Goal: Task Accomplishment & Management: Manage account settings

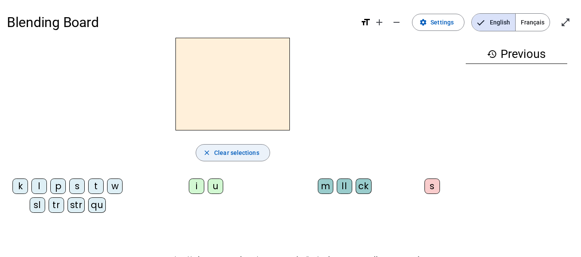
click at [227, 155] on span "Clear selections" at bounding box center [236, 153] width 45 height 10
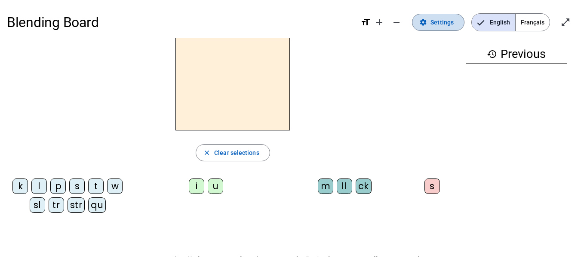
click at [438, 19] on span "Settings" at bounding box center [441, 22] width 23 height 10
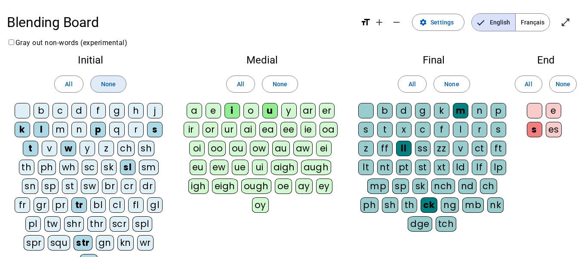
drag, startPoint x: 110, startPoint y: 85, endPoint x: 149, endPoint y: 83, distance: 39.2
click at [110, 84] on span "None" at bounding box center [108, 84] width 15 height 10
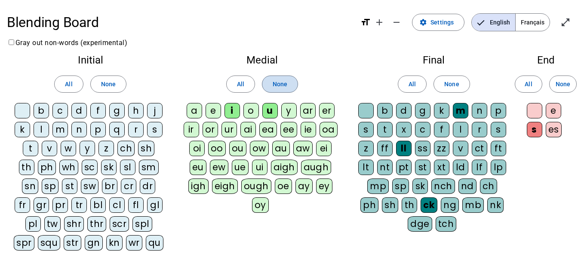
click at [290, 77] on span at bounding box center [279, 84] width 35 height 21
drag, startPoint x: 457, startPoint y: 74, endPoint x: 513, endPoint y: 80, distance: 56.2
click at [457, 75] on span at bounding box center [451, 84] width 35 height 21
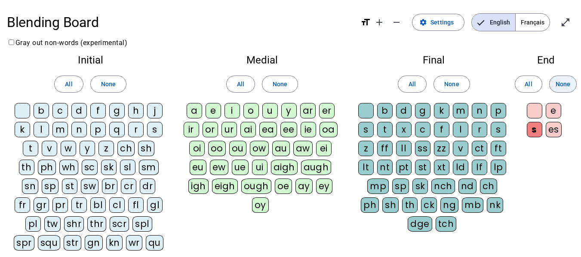
click at [560, 81] on span "None" at bounding box center [562, 84] width 15 height 10
click at [139, 111] on div "h" at bounding box center [135, 110] width 15 height 15
click at [43, 124] on div "l" at bounding box center [41, 129] width 15 height 15
click at [135, 132] on div "r" at bounding box center [135, 129] width 15 height 15
click at [156, 130] on div "s" at bounding box center [154, 129] width 15 height 15
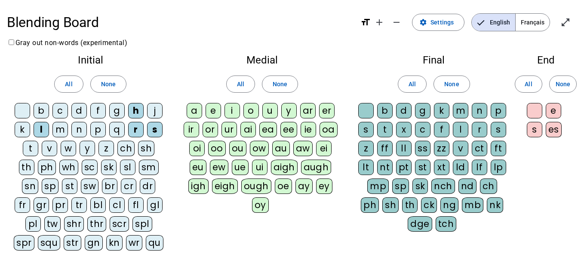
click at [138, 148] on div "sh" at bounding box center [146, 148] width 16 height 15
click at [125, 172] on div "sl" at bounding box center [127, 167] width 15 height 15
click at [146, 168] on div "sm" at bounding box center [149, 167] width 20 height 15
click at [196, 112] on div "a" at bounding box center [194, 110] width 15 height 15
click at [251, 114] on div "o" at bounding box center [250, 110] width 15 height 15
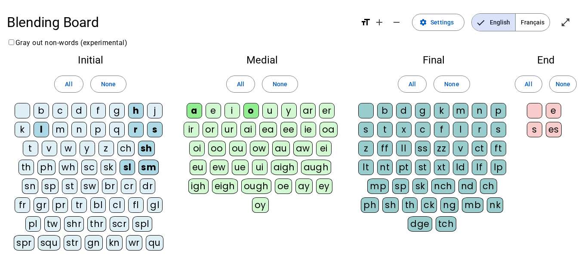
click at [268, 113] on div "u" at bounding box center [269, 110] width 15 height 15
click at [417, 111] on div "g" at bounding box center [422, 110] width 15 height 15
click at [421, 203] on div "ck" at bounding box center [429, 205] width 16 height 15
click at [387, 130] on div "t" at bounding box center [384, 129] width 15 height 15
click at [382, 200] on div "sh" at bounding box center [390, 205] width 16 height 15
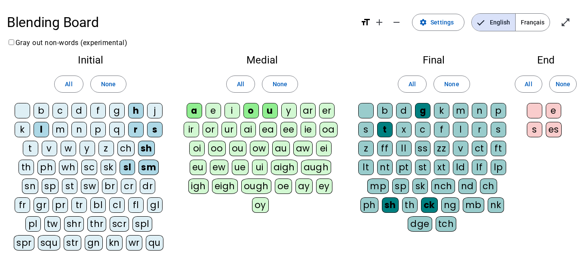
click at [530, 131] on div "s" at bounding box center [534, 129] width 15 height 15
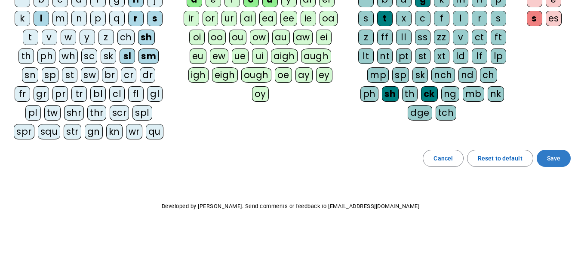
click at [554, 157] on span "Save" at bounding box center [553, 158] width 13 height 10
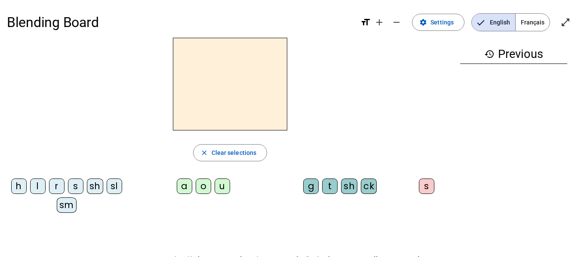
click at [90, 184] on div "sh" at bounding box center [95, 186] width 16 height 15
click at [200, 189] on div "o" at bounding box center [203, 186] width 15 height 15
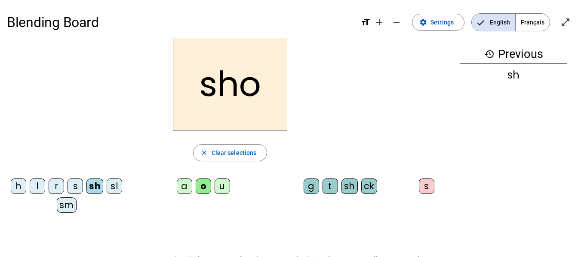
click at [365, 189] on div "ck" at bounding box center [369, 186] width 16 height 15
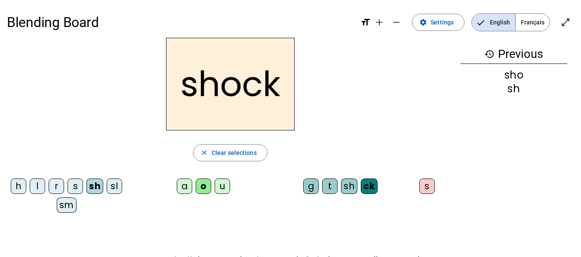
click at [187, 187] on div "a" at bounding box center [184, 186] width 15 height 15
click at [36, 188] on div "l" at bounding box center [37, 186] width 15 height 15
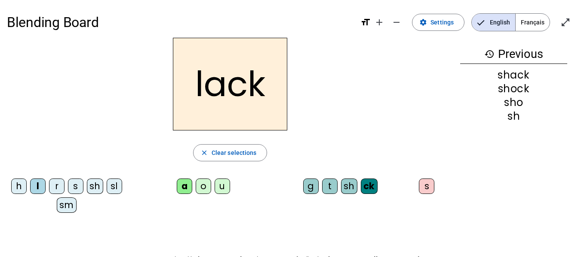
click at [343, 187] on div "sh" at bounding box center [349, 186] width 16 height 15
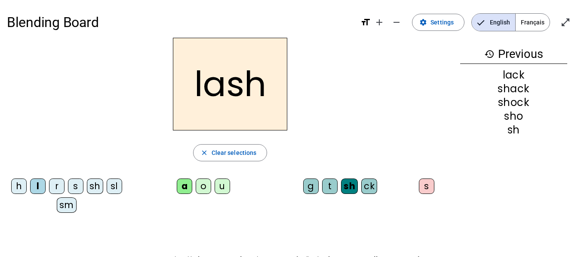
click at [113, 180] on div "sl" at bounding box center [114, 186] width 15 height 15
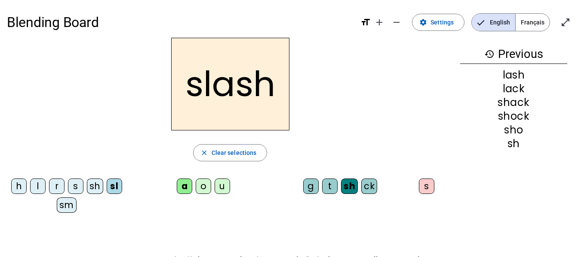
click at [60, 208] on div "sm" at bounding box center [67, 205] width 20 height 15
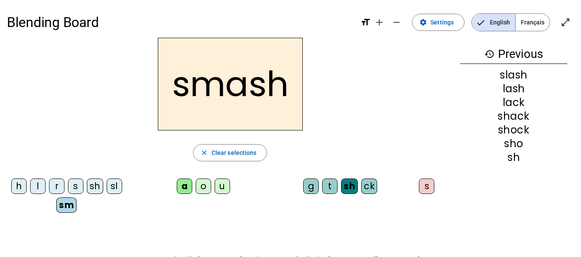
click at [79, 186] on div "s" at bounding box center [75, 186] width 15 height 15
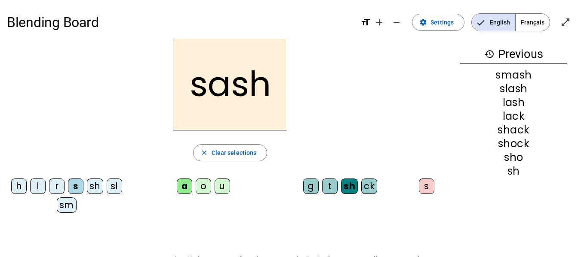
click at [17, 186] on div "h" at bounding box center [18, 186] width 15 height 15
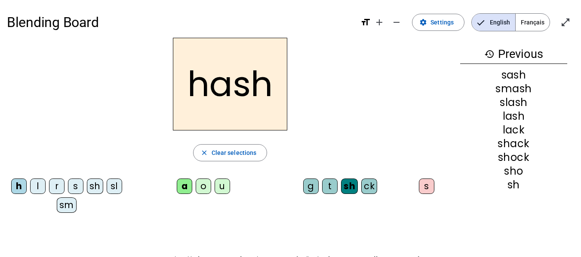
click at [220, 189] on div "u" at bounding box center [221, 186] width 15 height 15
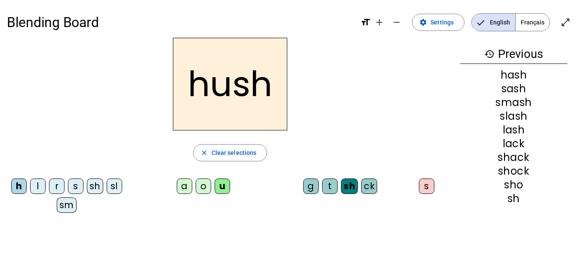
click at [329, 183] on div "t" at bounding box center [329, 186] width 15 height 15
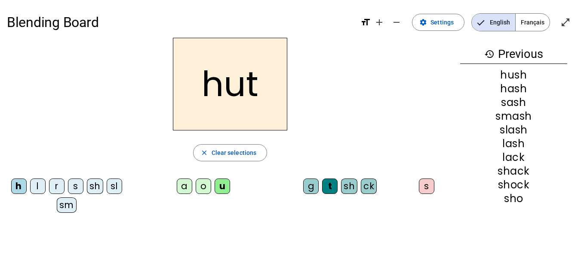
click at [94, 183] on div "sh" at bounding box center [95, 186] width 16 height 15
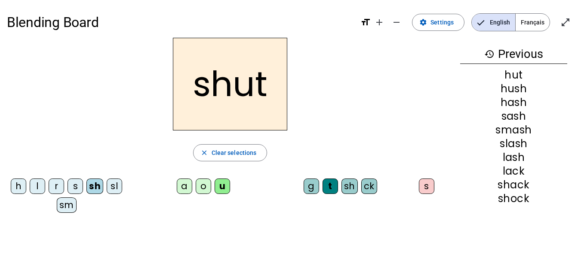
click at [368, 184] on div "ck" at bounding box center [369, 186] width 16 height 15
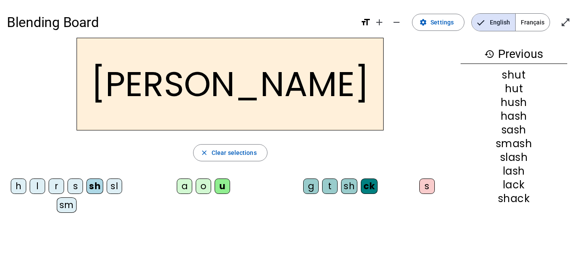
click at [57, 182] on div "r" at bounding box center [56, 186] width 15 height 15
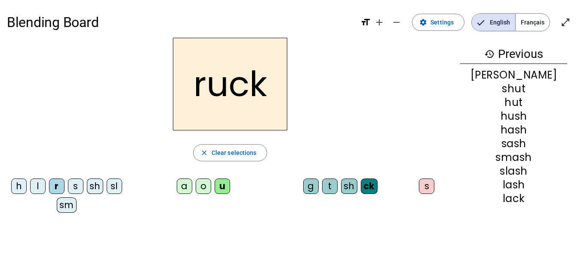
click at [351, 190] on div "sh" at bounding box center [349, 186] width 16 height 15
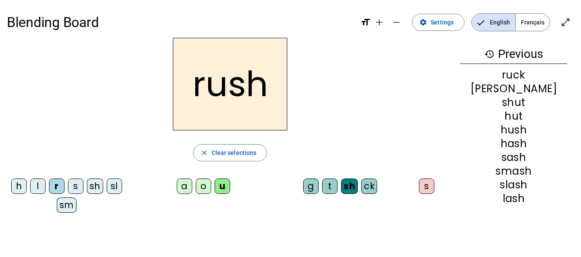
click at [36, 189] on div "l" at bounding box center [37, 186] width 15 height 15
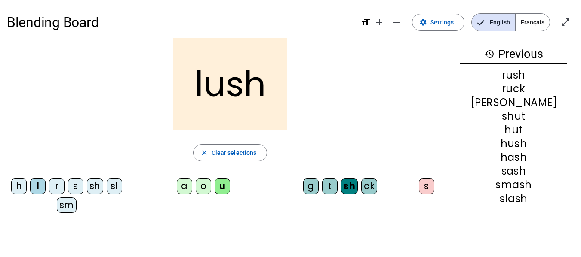
click at [114, 185] on div "sl" at bounding box center [114, 186] width 15 height 15
